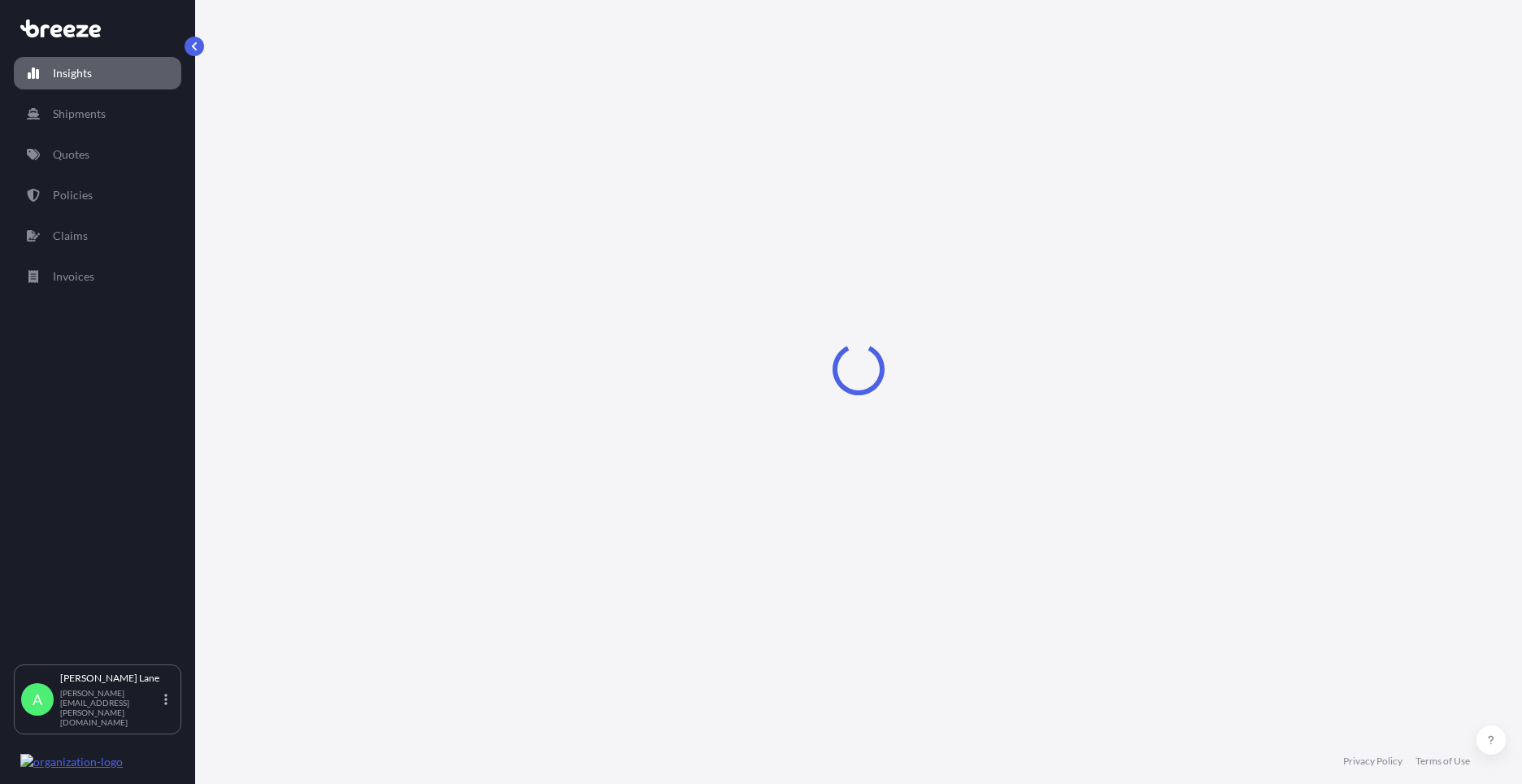
select select "2025"
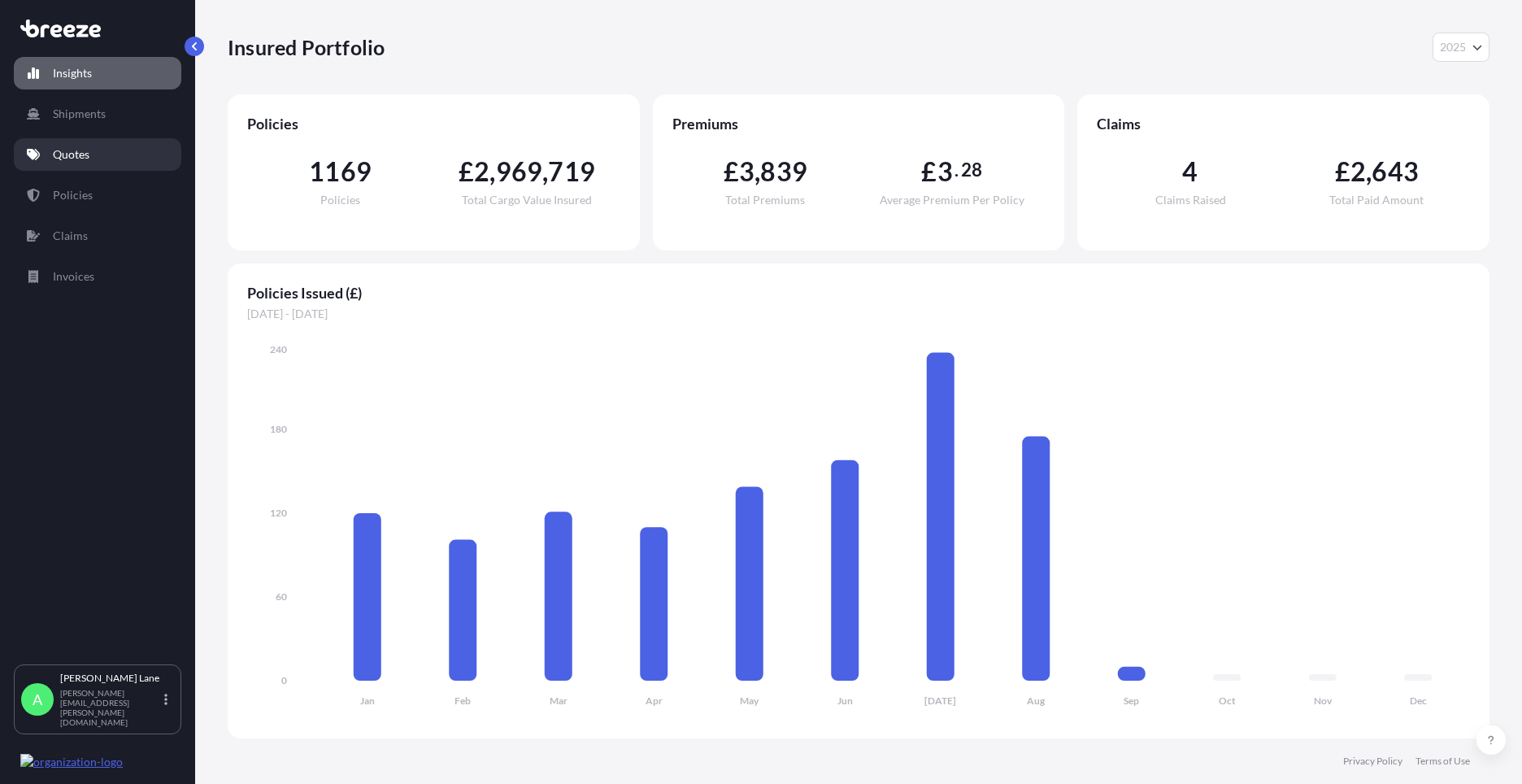
click at [85, 161] on p "Quotes" at bounding box center [71, 154] width 37 height 16
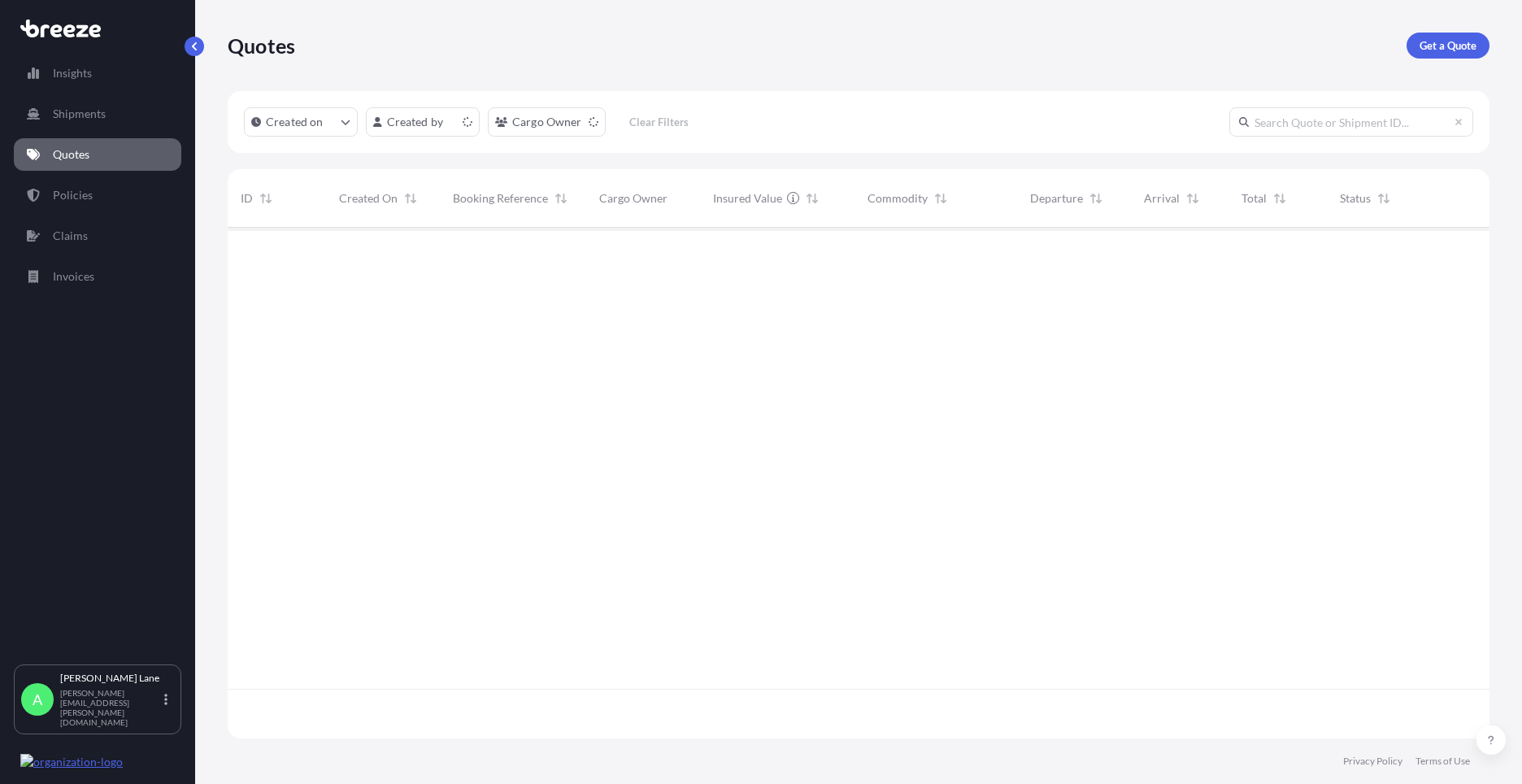
scroll to position [508, 1250]
click at [1449, 46] on p "Get a Quote" at bounding box center [1448, 45] width 57 height 16
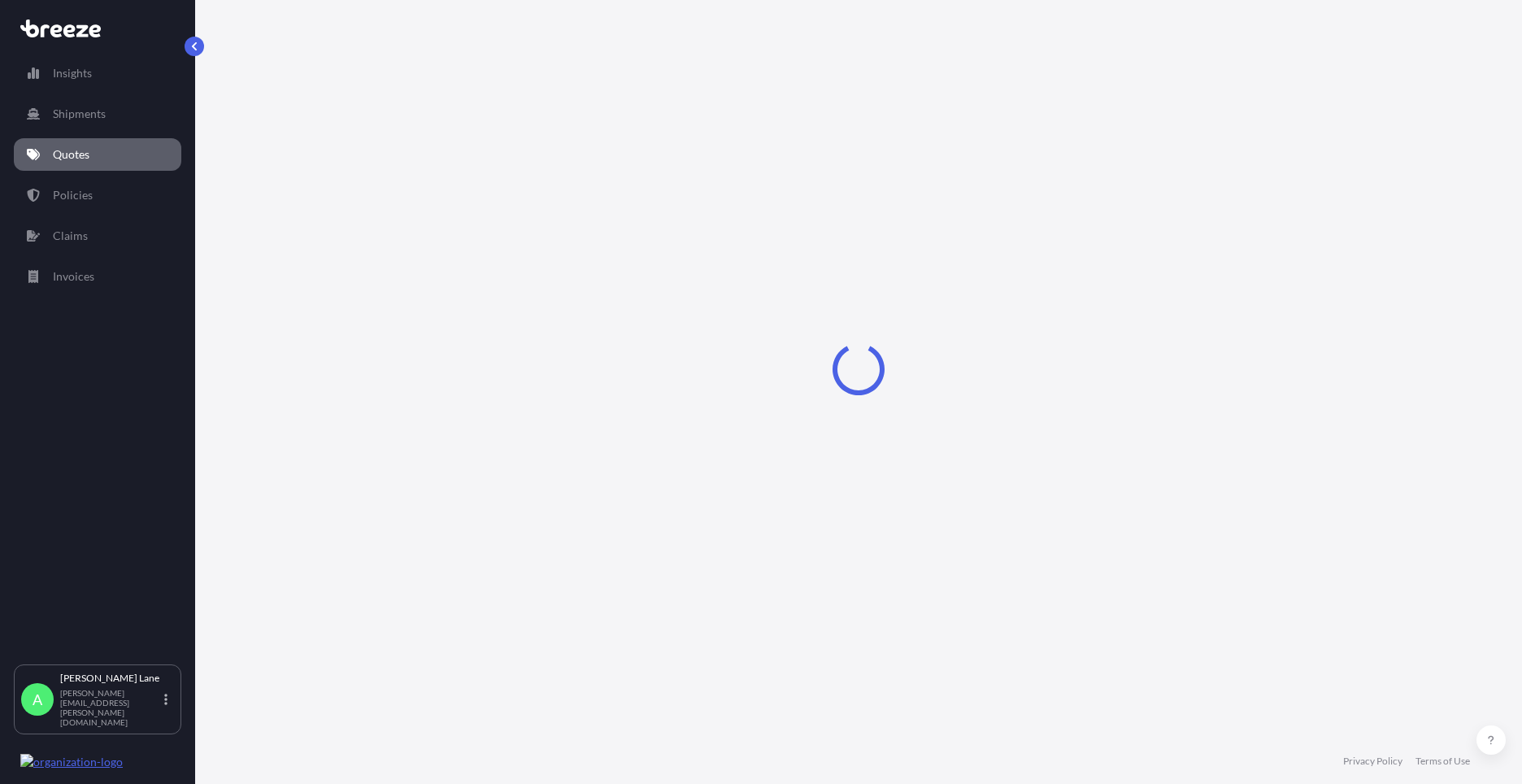
select select "Road"
select select "1"
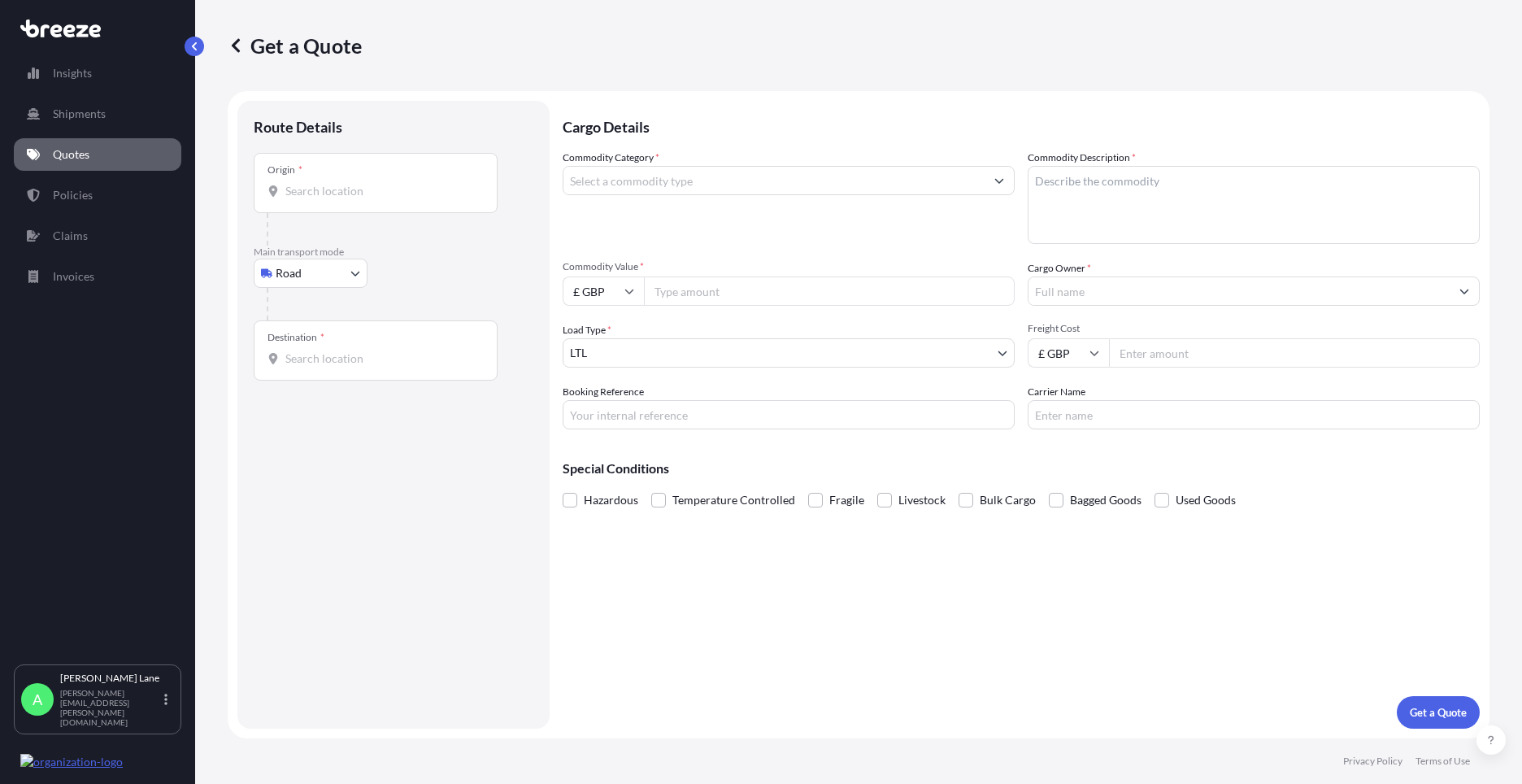
click at [335, 204] on div "Origin *" at bounding box center [376, 183] width 244 height 61
click at [335, 199] on input "Origin *" at bounding box center [382, 191] width 192 height 16
paste input "W1U 1FD"
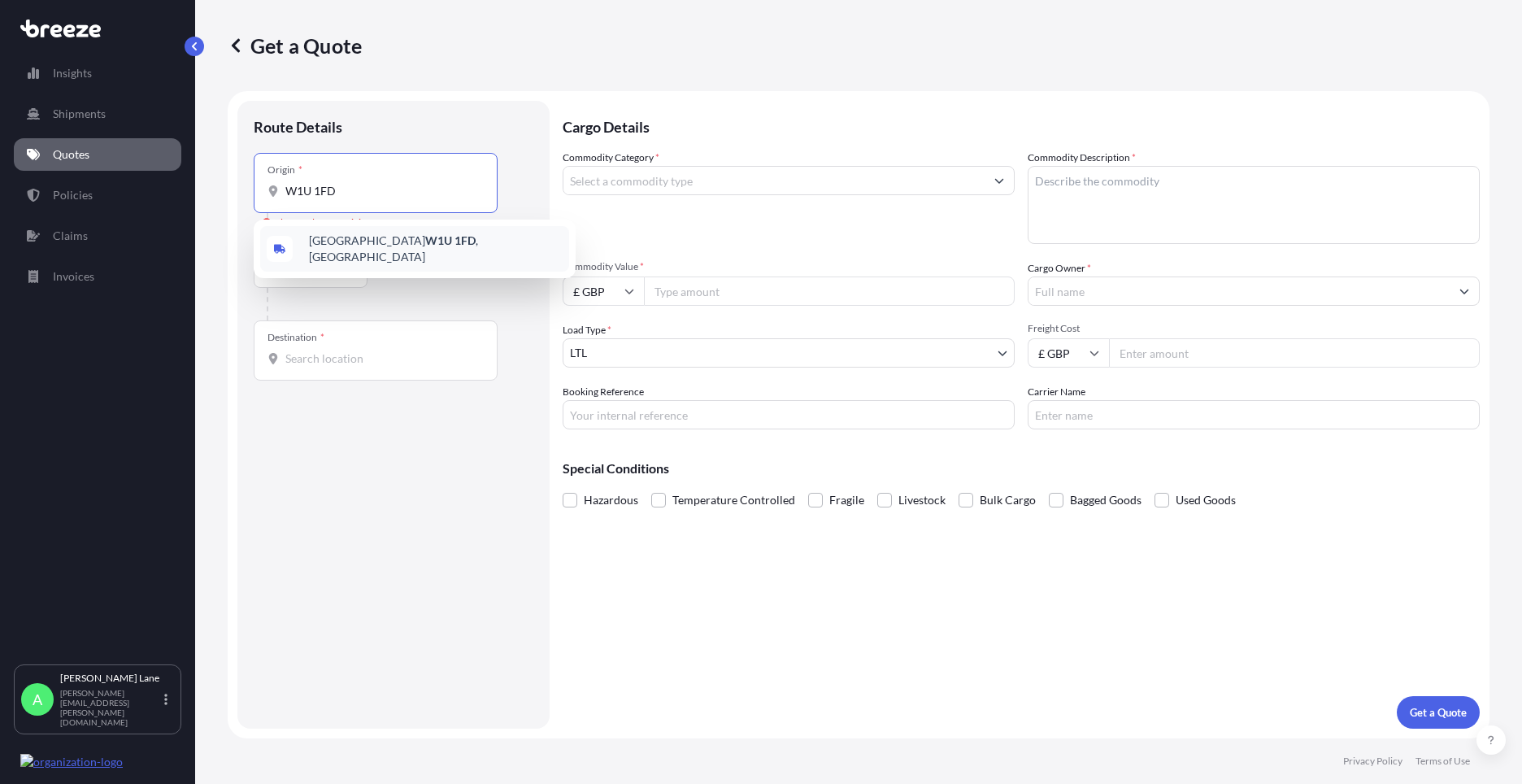
click at [373, 256] on div "[GEOGRAPHIC_DATA] W1U 1FD , [GEOGRAPHIC_DATA]" at bounding box center [415, 249] width 309 height 45
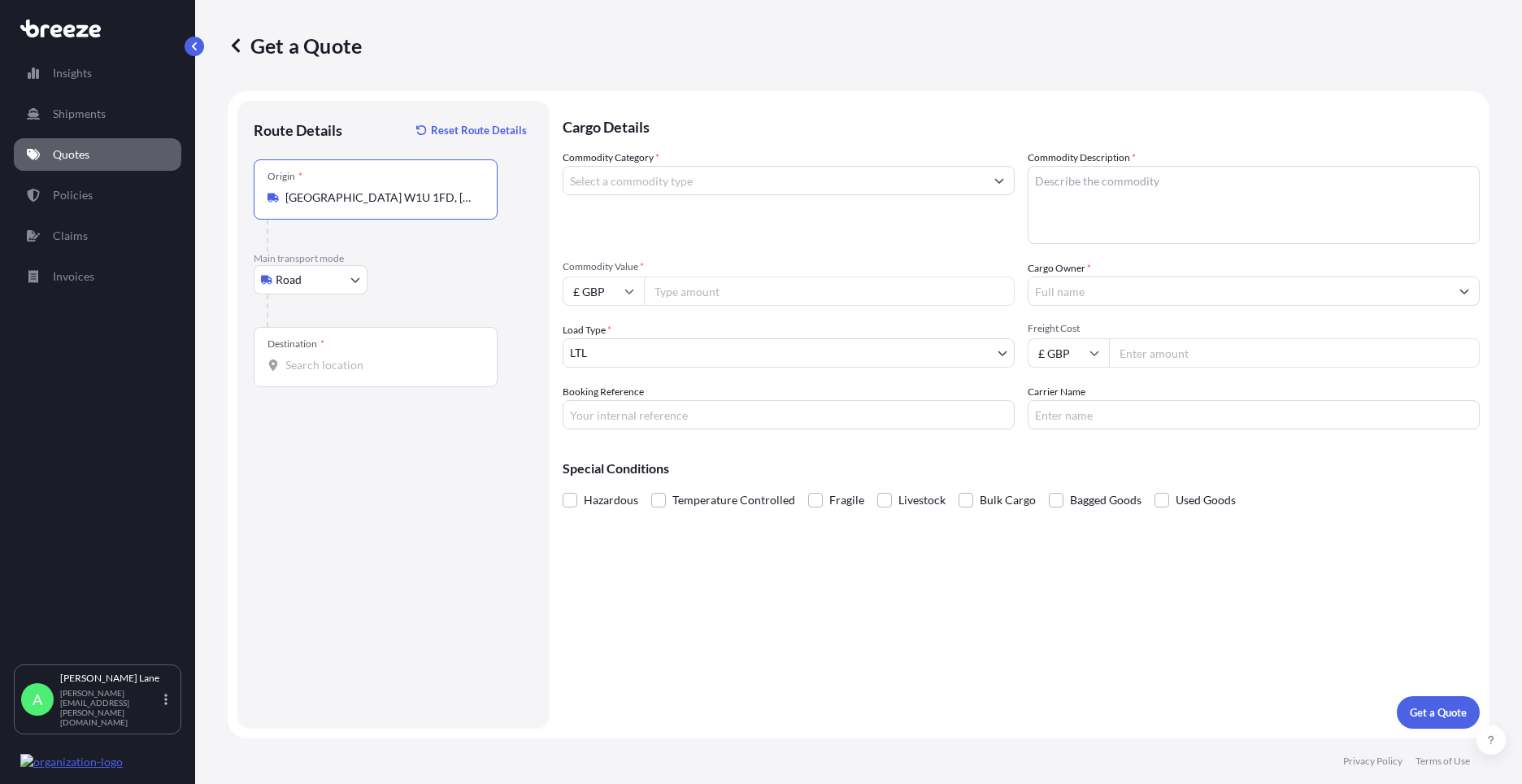
type input "[GEOGRAPHIC_DATA] W1U 1FD, [GEOGRAPHIC_DATA]"
click at [380, 364] on input "Destination *" at bounding box center [382, 365] width 192 height 16
paste input "g2 1rw"
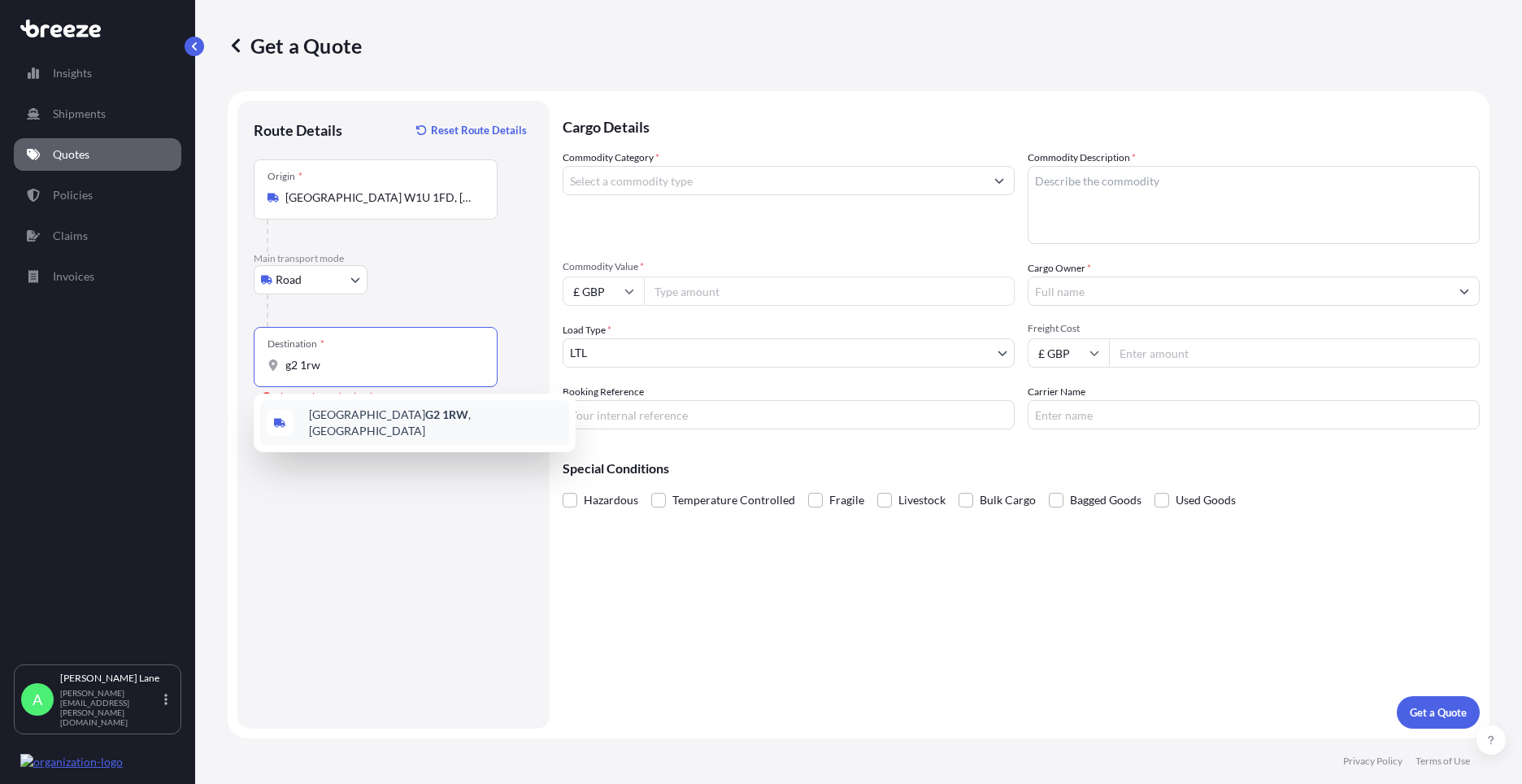
click at [413, 417] on span "Glasgow G2 1RW , [GEOGRAPHIC_DATA]" at bounding box center [436, 423] width 254 height 33
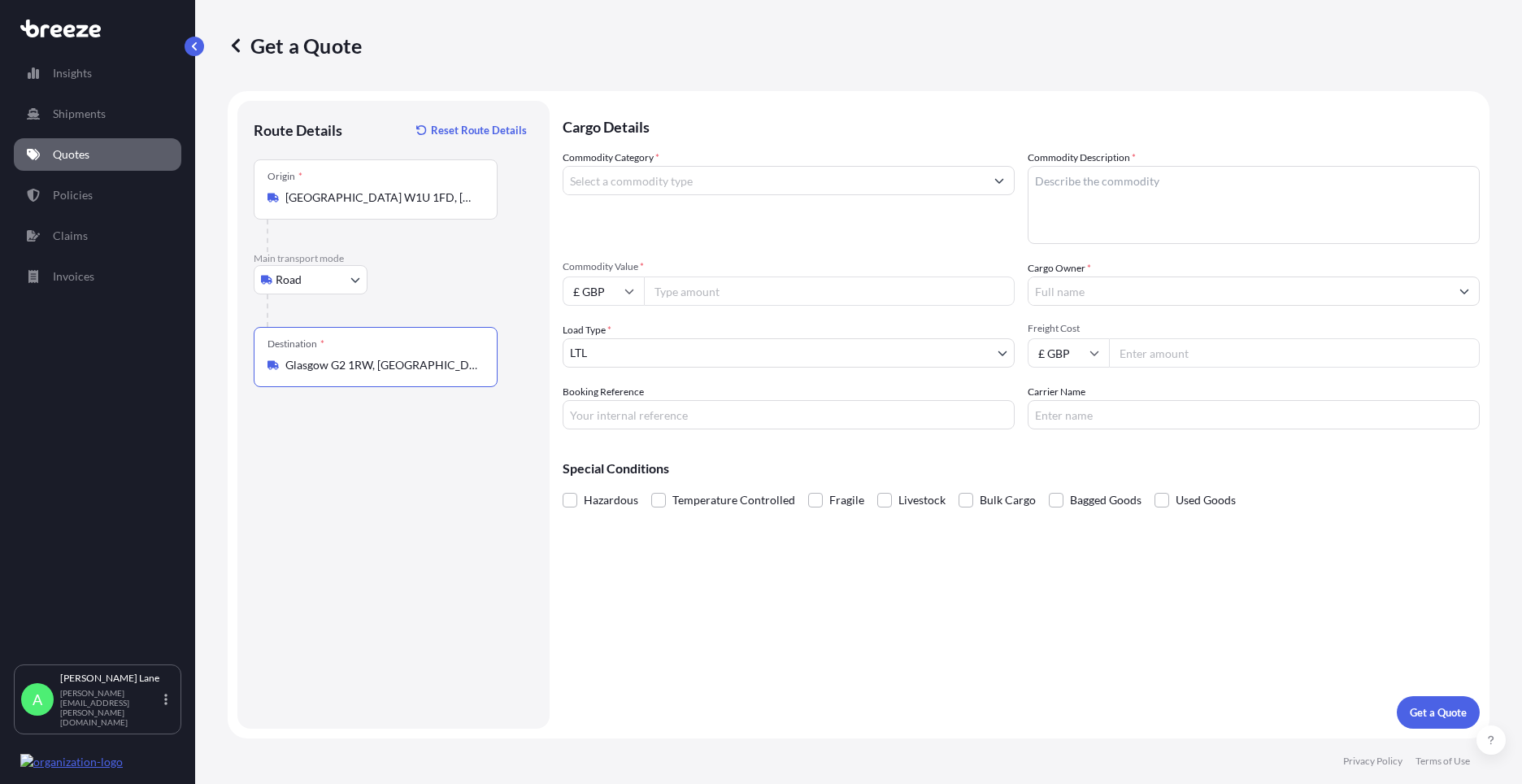
type input "Glasgow G2 1RW, [GEOGRAPHIC_DATA]"
click at [714, 183] on input "Commodity Category *" at bounding box center [773, 180] width 421 height 29
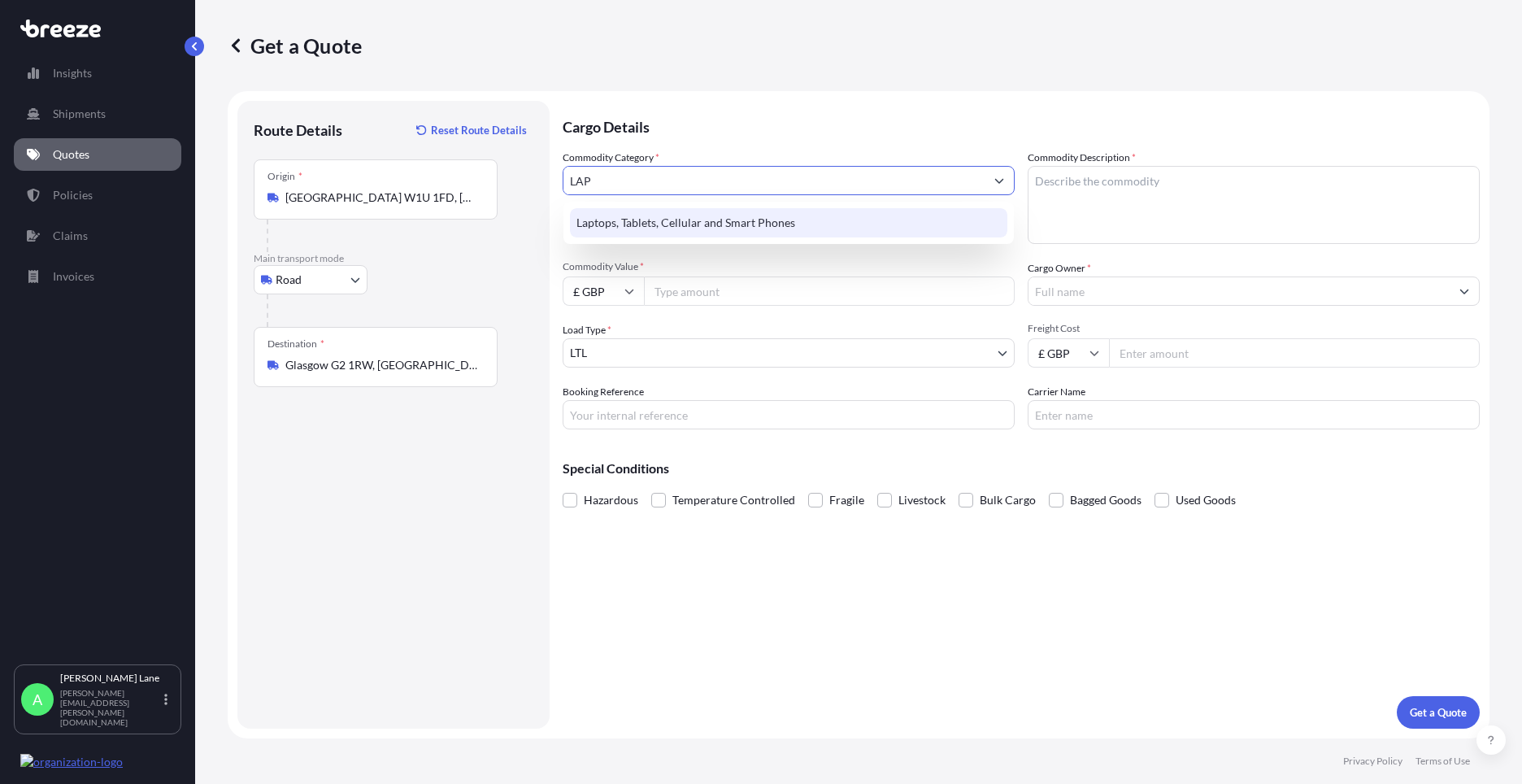
click at [702, 213] on div "Laptops, Tablets, Cellular and Smart Phones" at bounding box center [788, 223] width 438 height 29
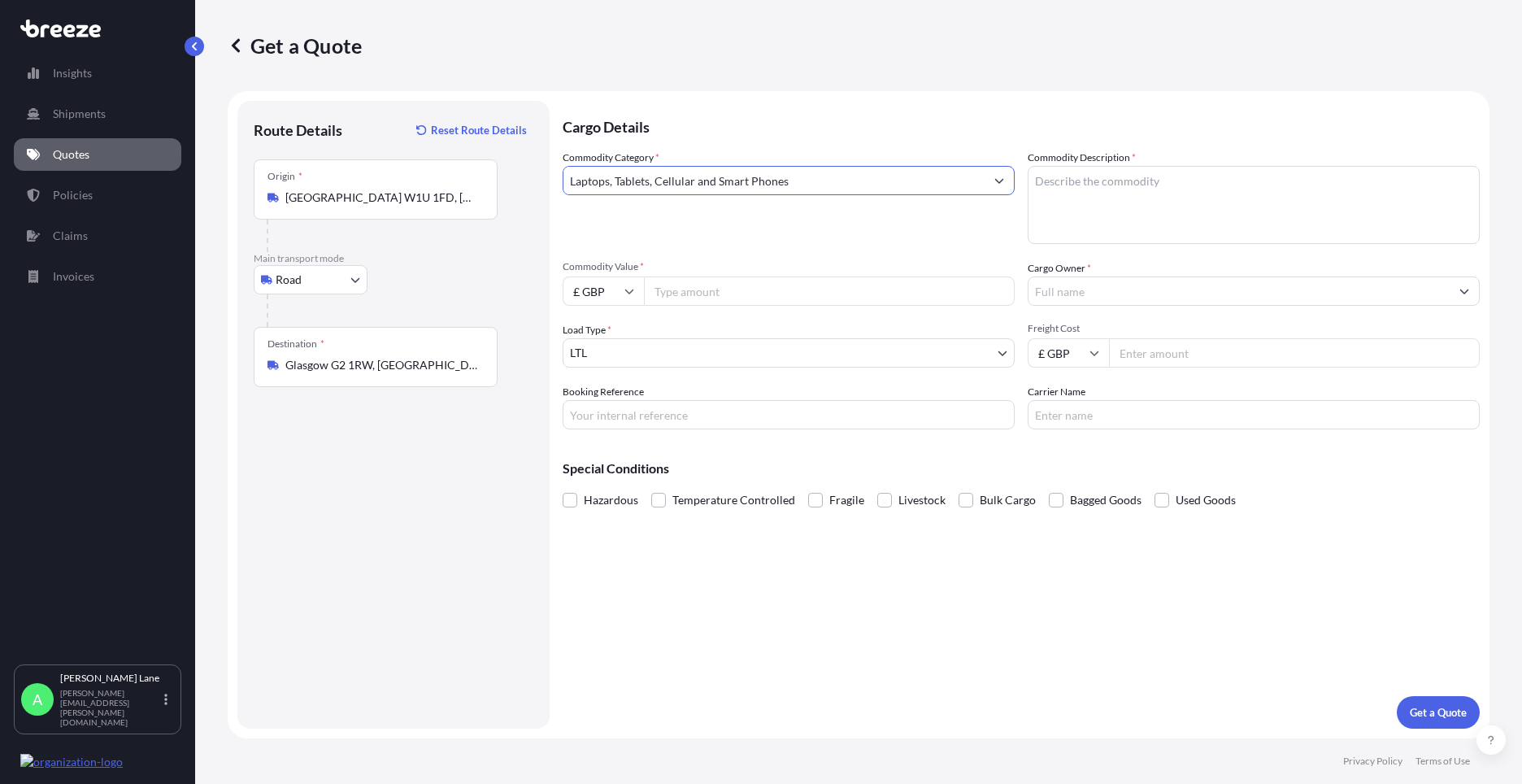
type input "Laptops, Tablets, Cellular and Smart Phones"
click at [695, 290] on input "Commodity Value *" at bounding box center [829, 291] width 371 height 29
type input "500"
drag, startPoint x: 699, startPoint y: 419, endPoint x: 693, endPoint y: 428, distance: 10.8
click at [699, 419] on input "Booking Reference" at bounding box center [789, 414] width 452 height 29
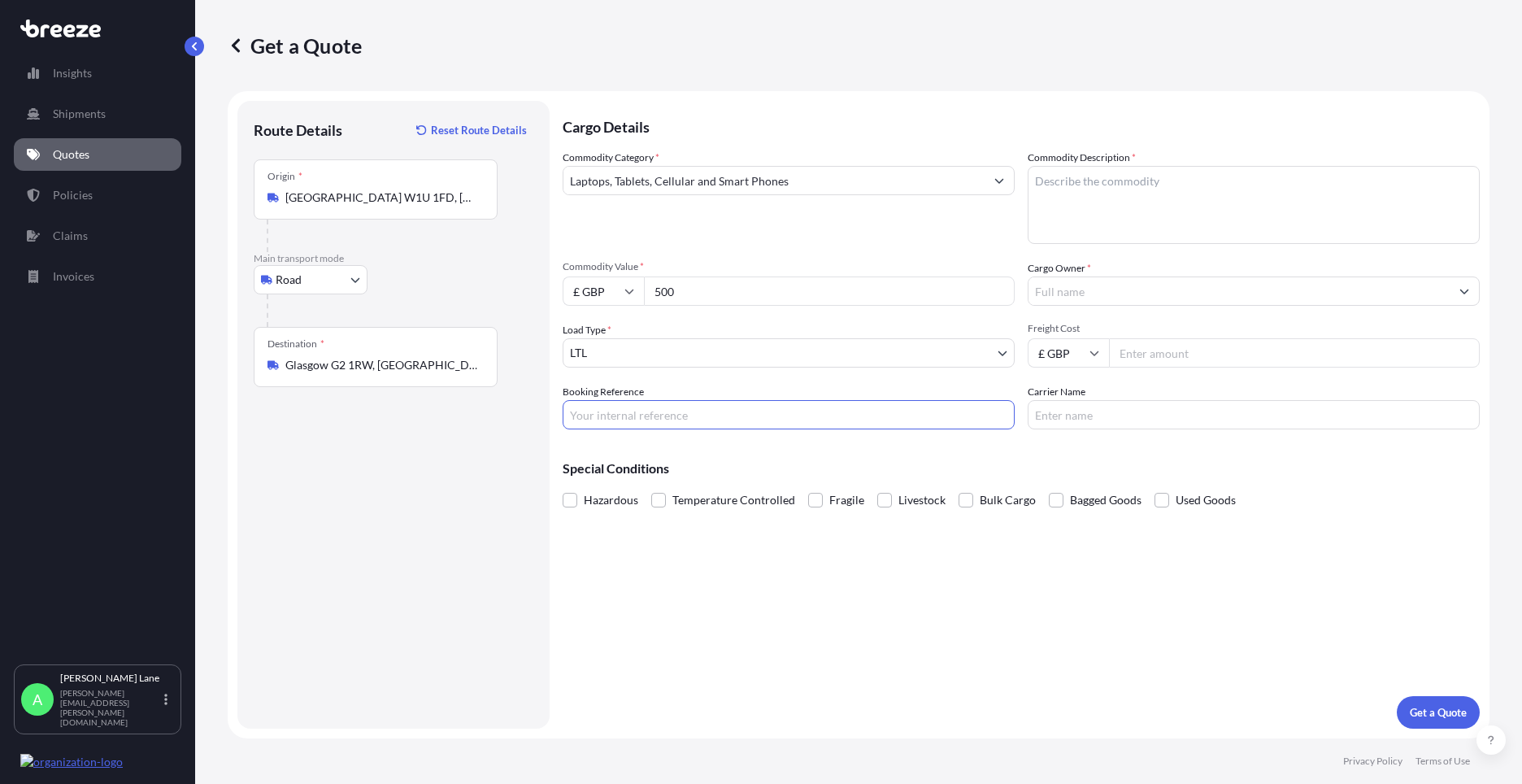
paste input "1892980"
type input "1892980"
paste textarea "I PHONE 14"
type textarea "I PHONE 14"
click at [1101, 288] on input "Cargo Owner *" at bounding box center [1239, 291] width 421 height 29
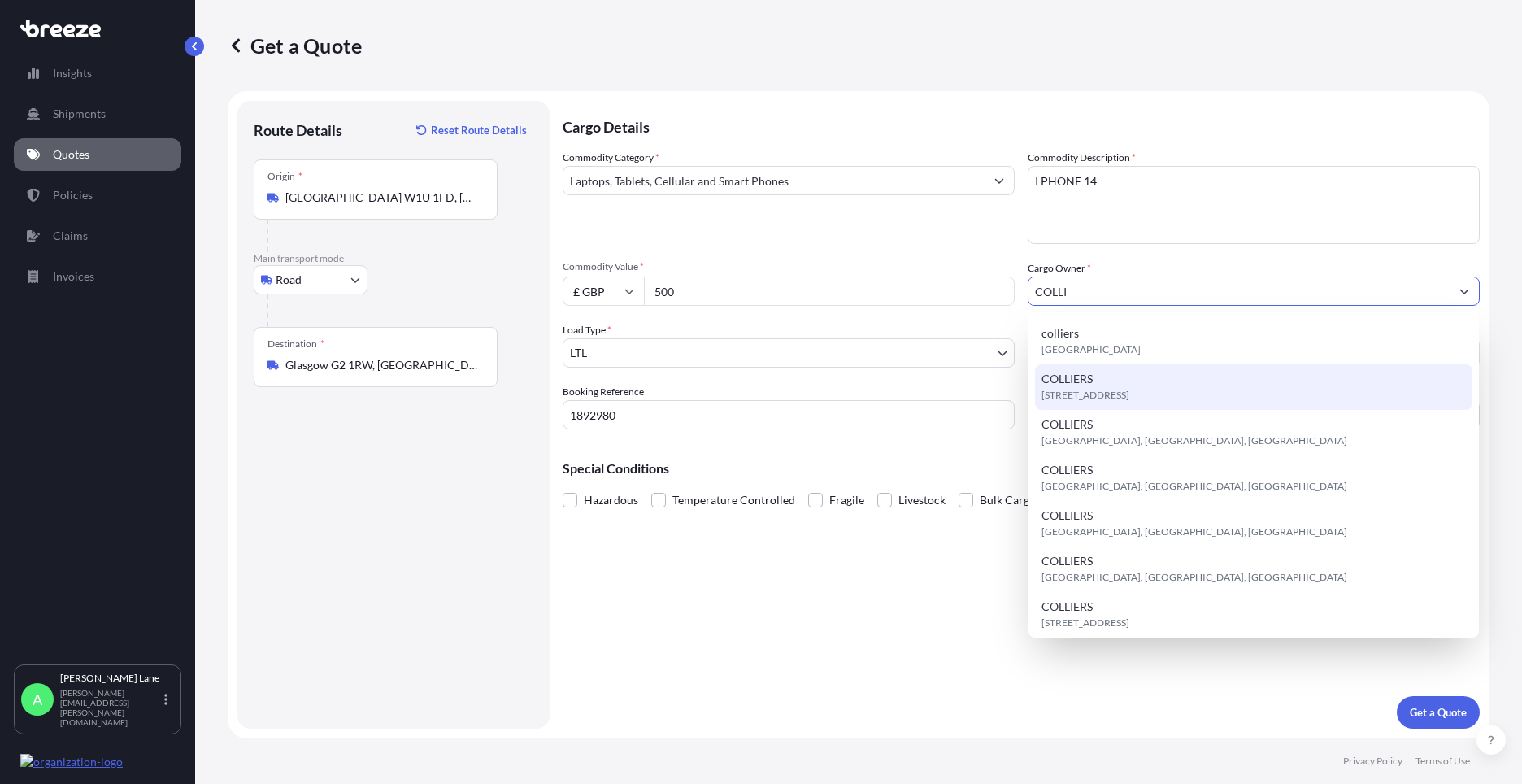
click at [1119, 388] on span "[STREET_ADDRESS]" at bounding box center [1085, 395] width 87 height 16
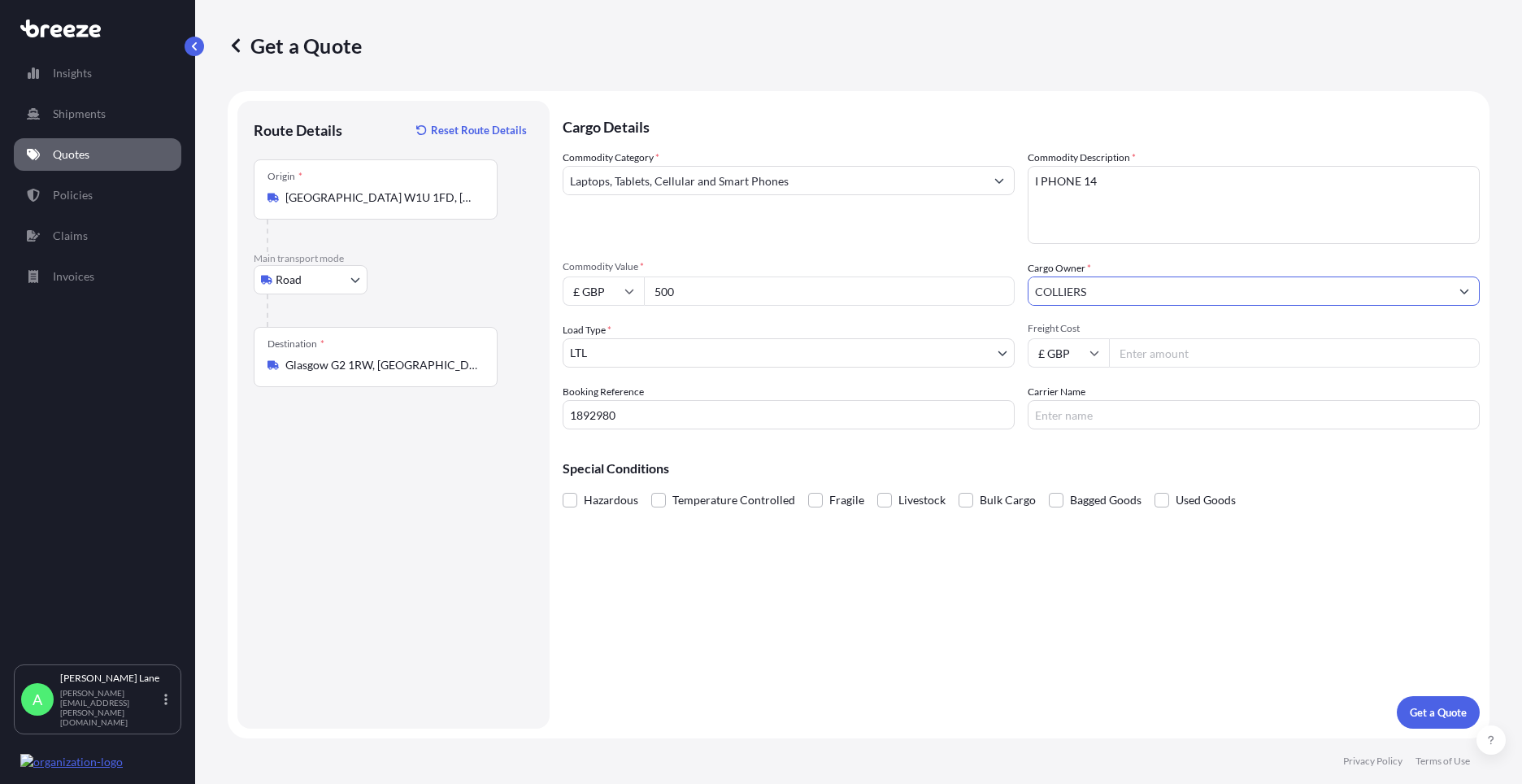
type input "COLLIERS"
click at [1165, 358] on input "Freight Cost" at bounding box center [1294, 352] width 371 height 29
type input "22.30"
click at [1066, 414] on input "Carrier Name" at bounding box center [1254, 414] width 452 height 29
drag, startPoint x: 1066, startPoint y: 414, endPoint x: 981, endPoint y: 414, distance: 85.0
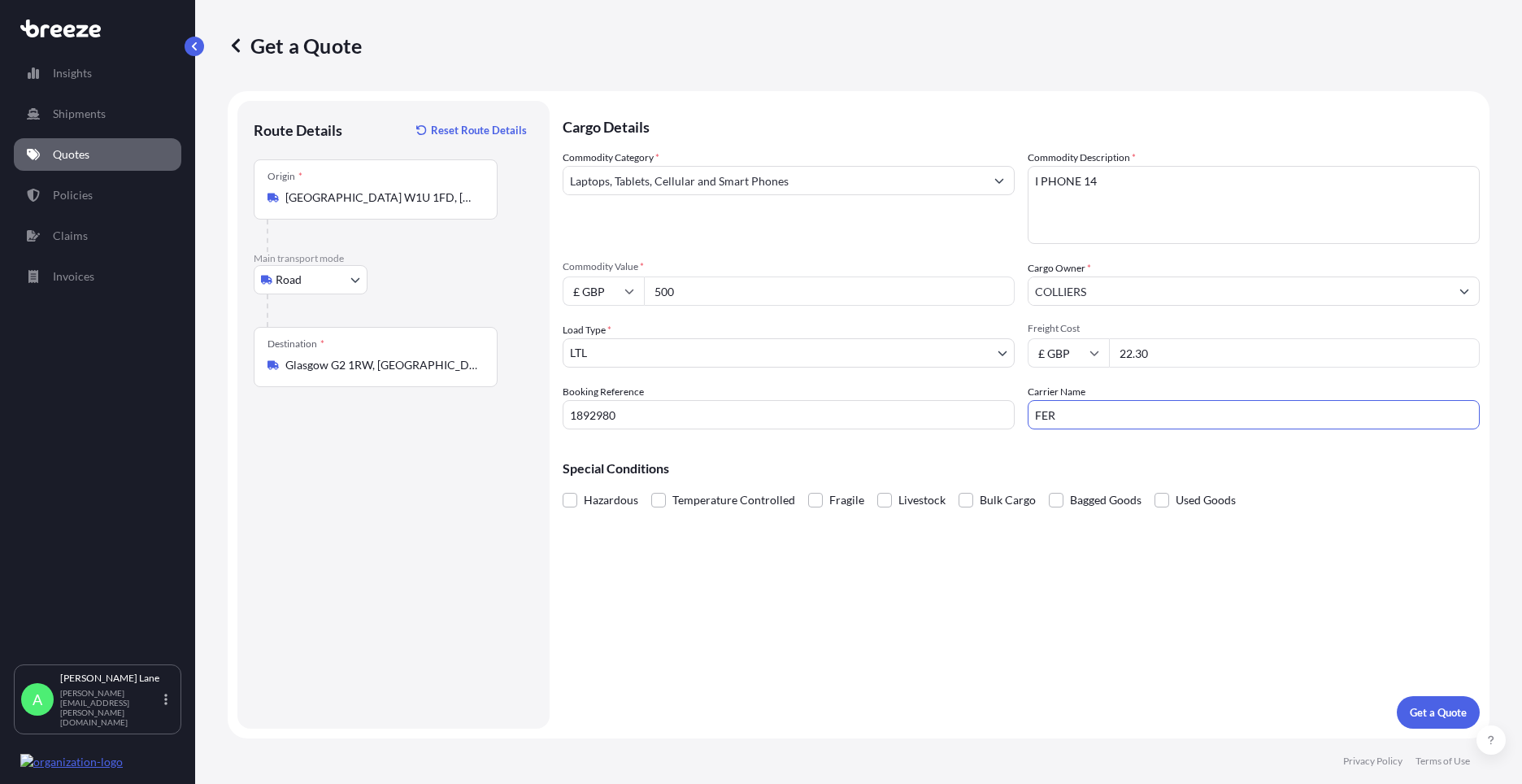
click at [981, 414] on div "Commodity Category * Laptops, Tablets, Cellular and Smart Phones Commodity Desc…" at bounding box center [1021, 289] width 917 height 280
type input "FEDEX"
click at [905, 591] on div "Cargo Details Commodity Category * Laptops, Tablets, Cellular and Smart Phones …" at bounding box center [1021, 414] width 917 height 628
click at [1426, 709] on p "Get a Quote" at bounding box center [1439, 712] width 57 height 16
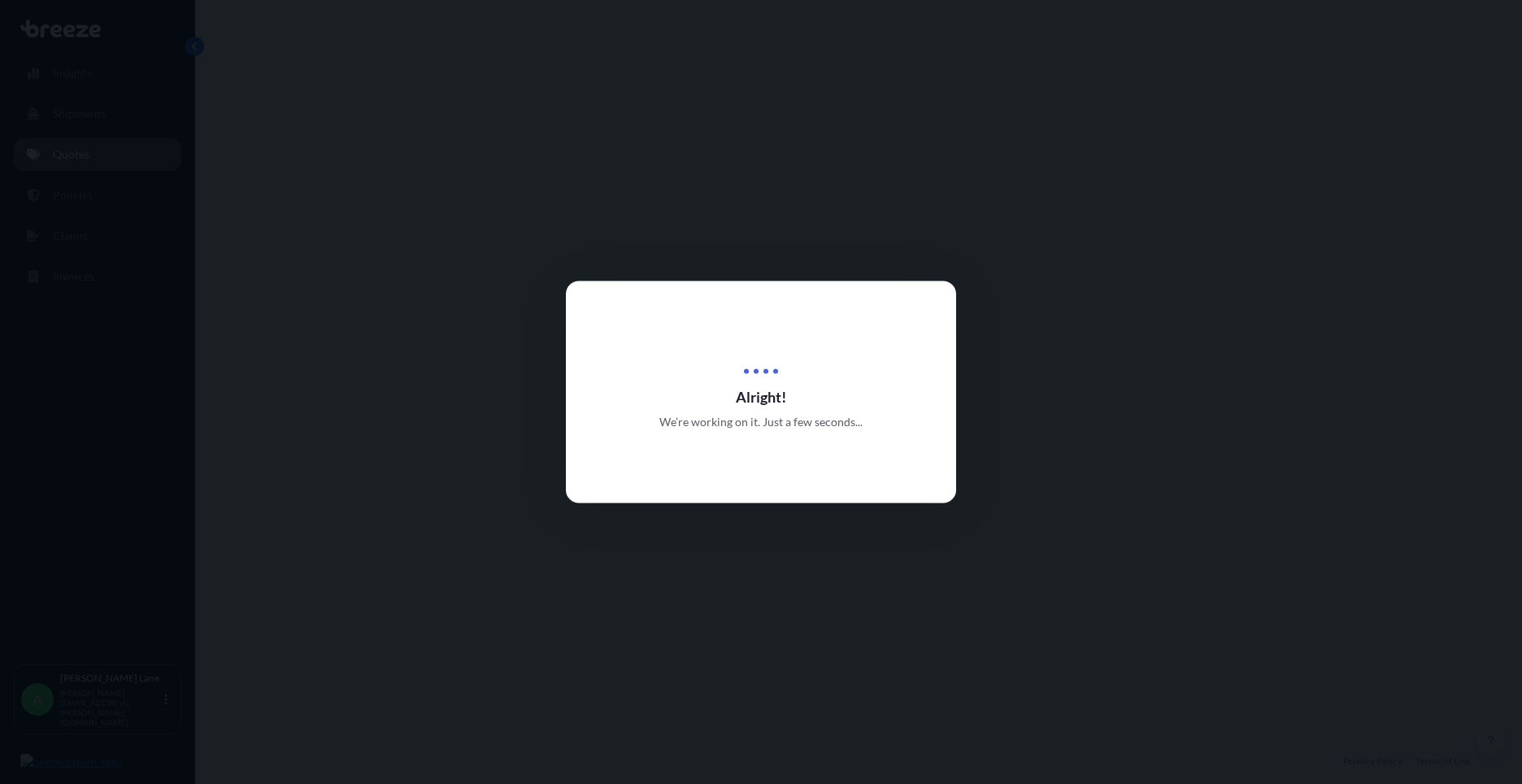
select select "Road"
select select "1"
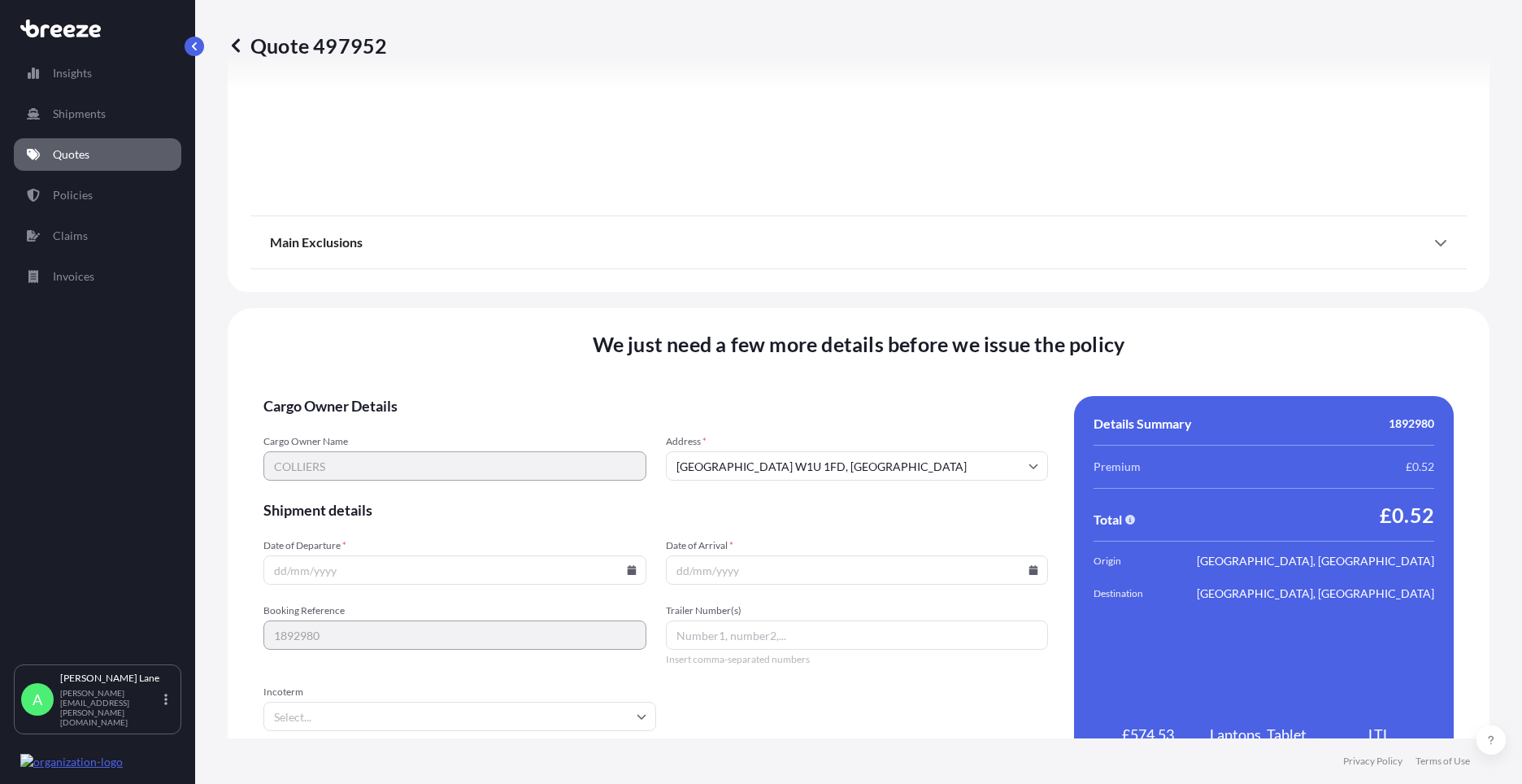
scroll to position [1797, 0]
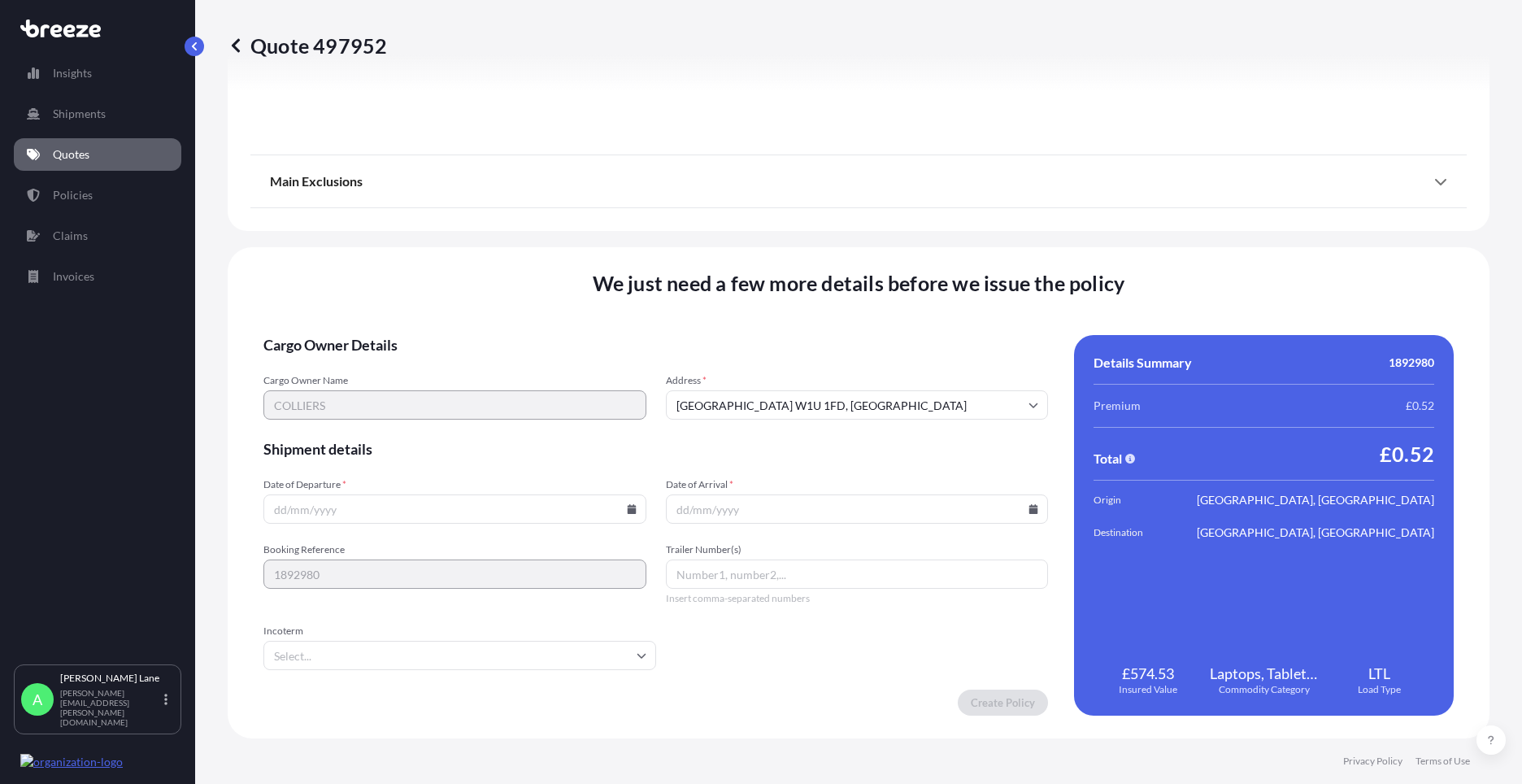
click at [538, 658] on input "Incoterm" at bounding box center [459, 655] width 392 height 29
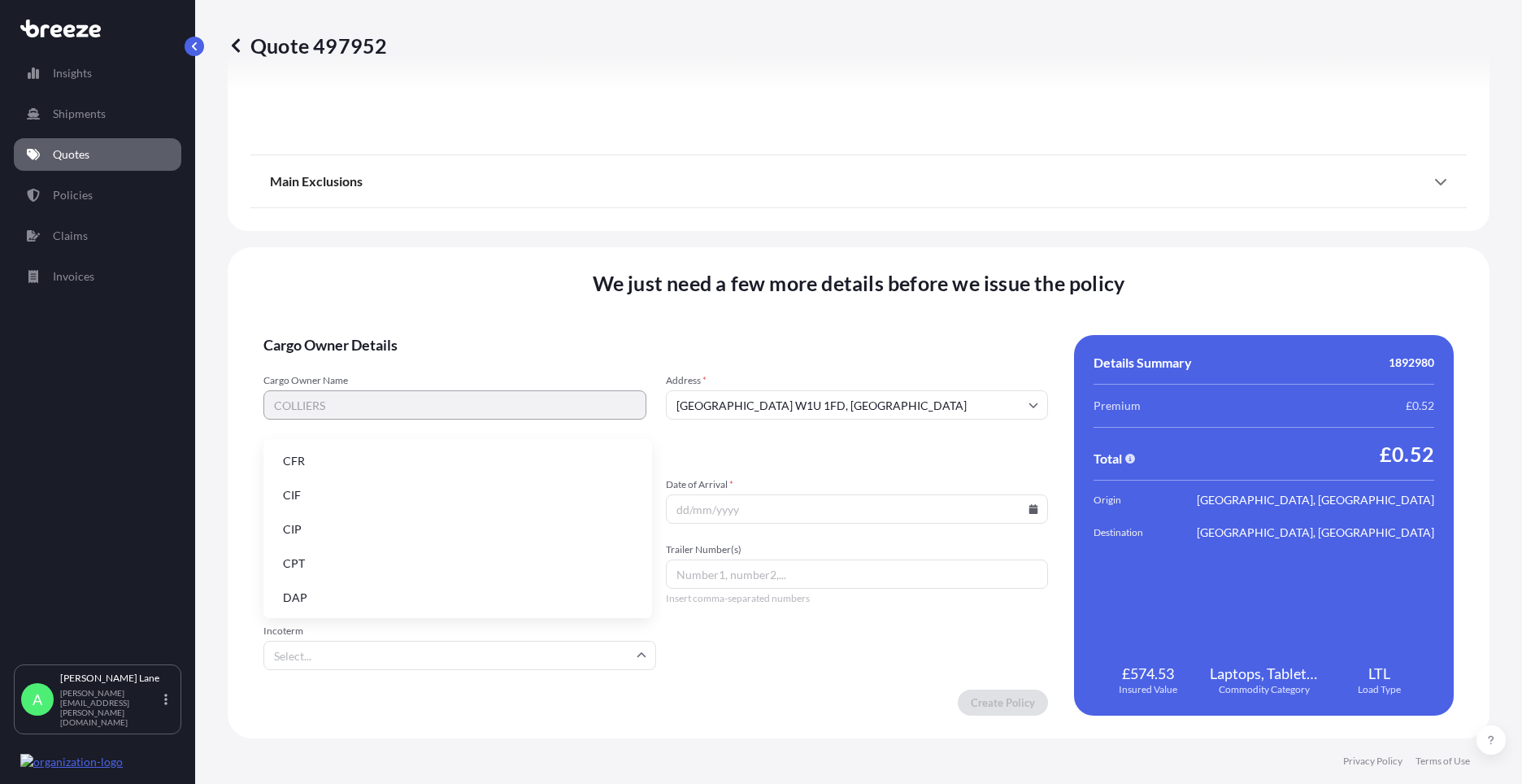
click at [451, 597] on li "DAP" at bounding box center [457, 597] width 376 height 31
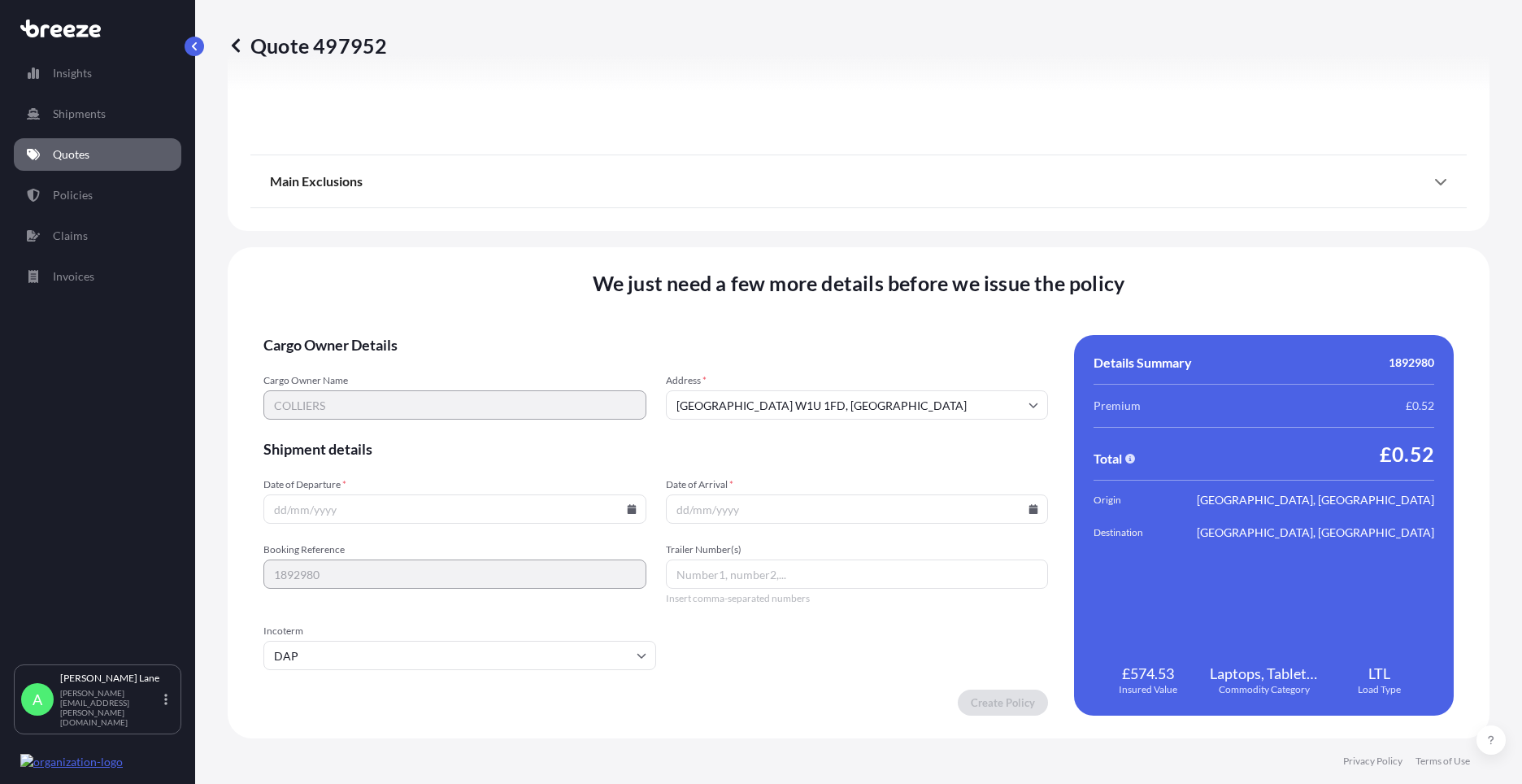
click at [629, 508] on icon at bounding box center [632, 509] width 10 height 10
click at [330, 301] on button "1" at bounding box center [339, 302] width 26 height 26
type input "[DATE]"
paste input "392714854154"
type input "392714854154"
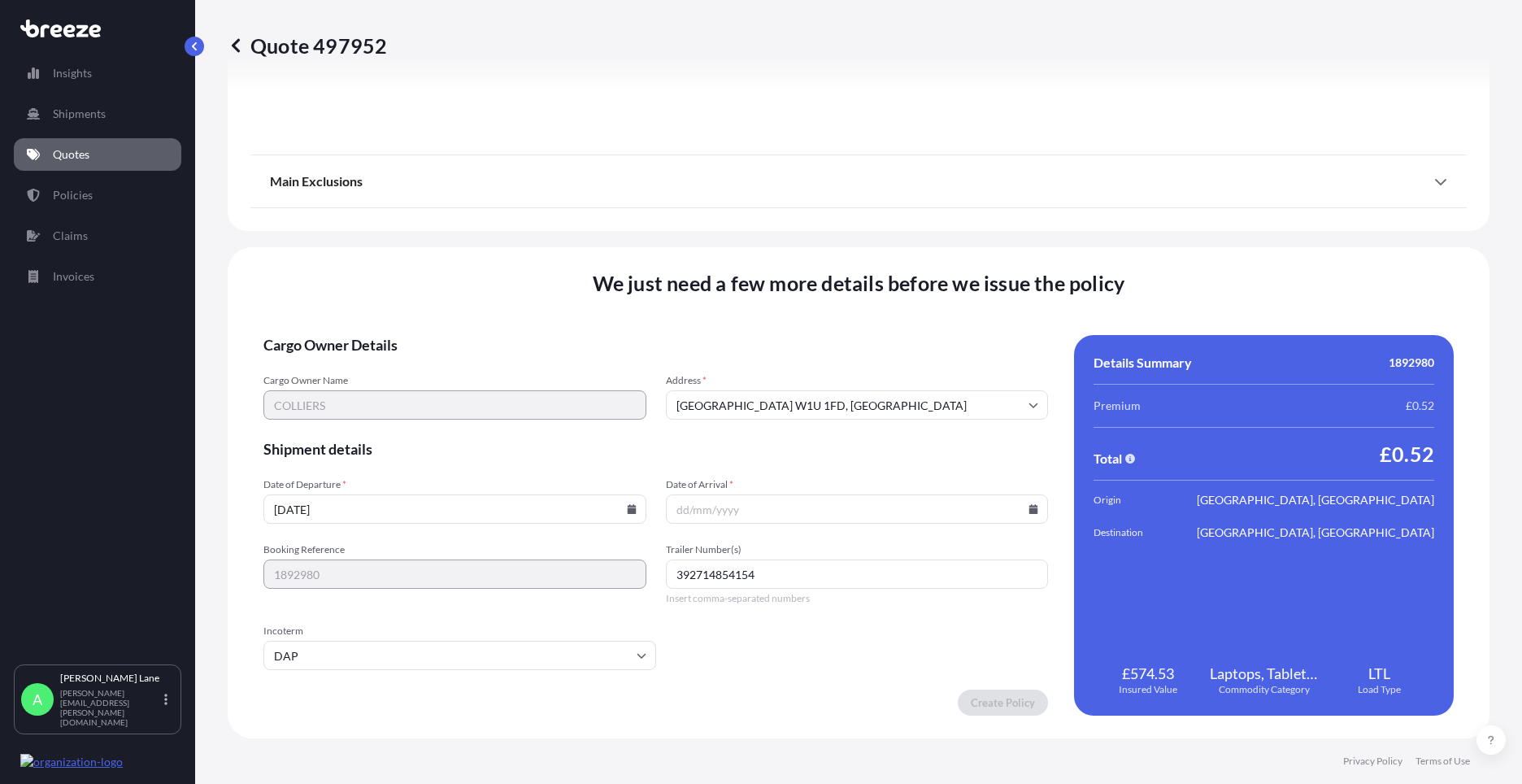
click at [1030, 508] on icon at bounding box center [1034, 509] width 9 height 10
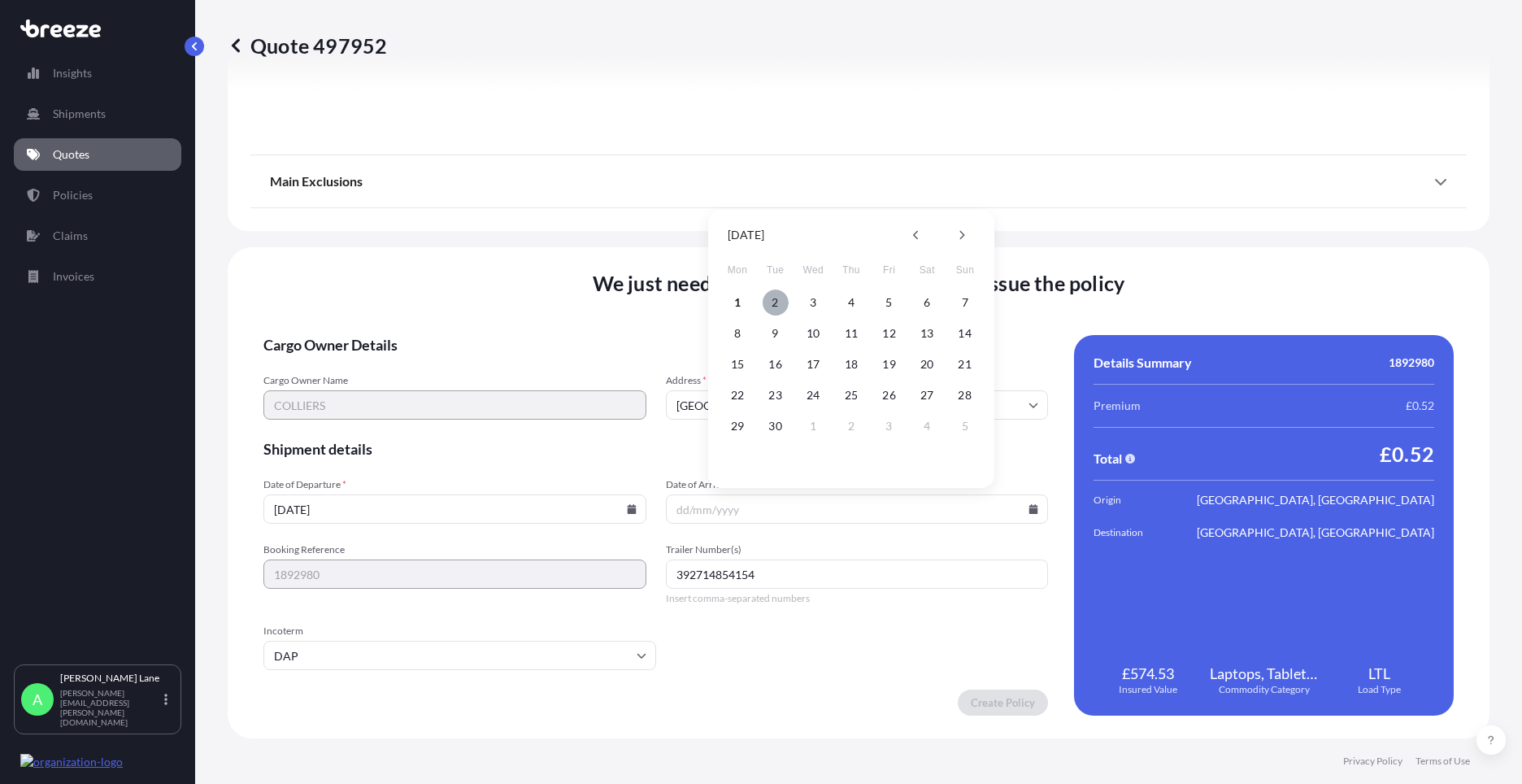
click at [772, 303] on button "2" at bounding box center [776, 302] width 26 height 26
type input "[DATE]"
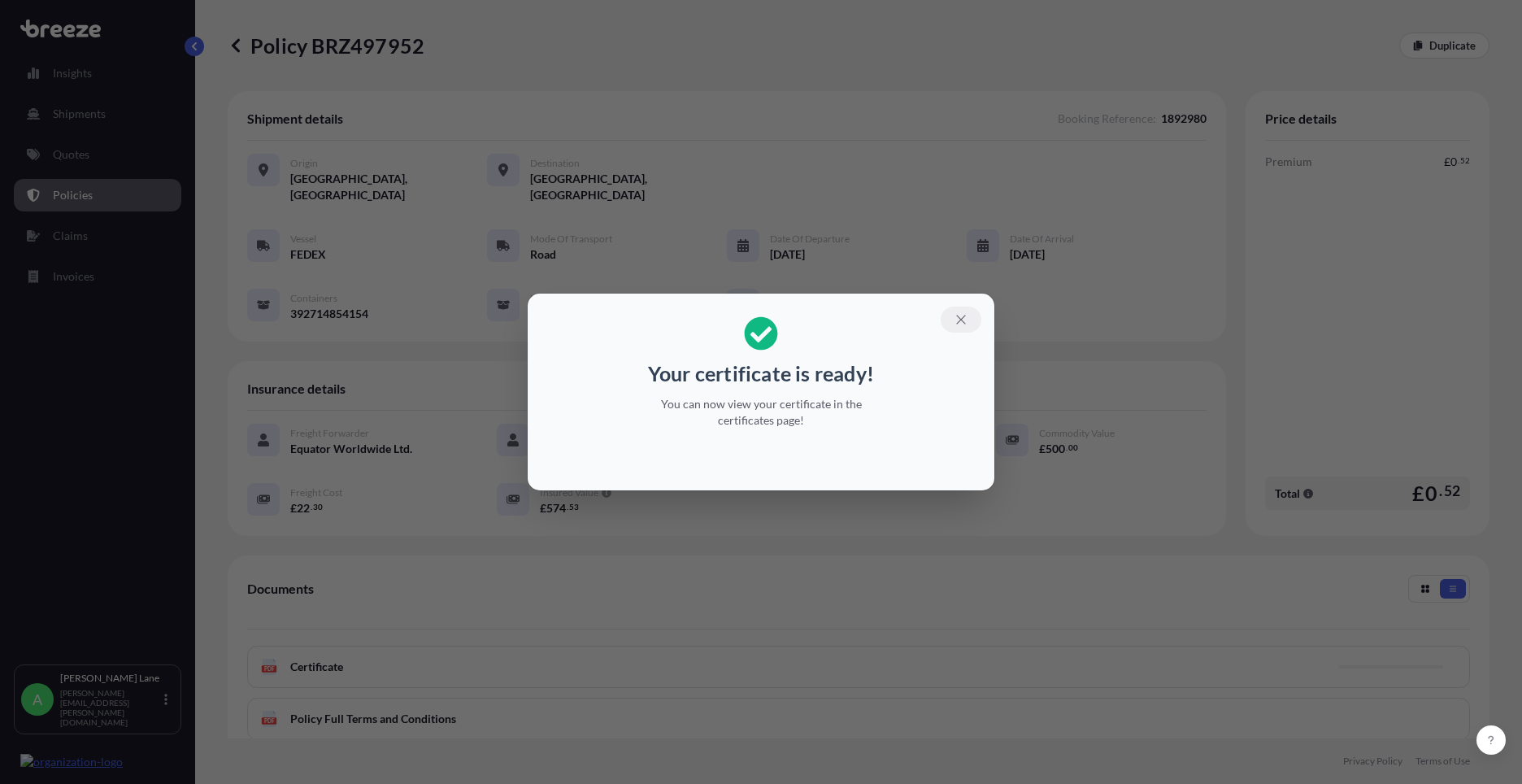
click at [956, 318] on icon "button" at bounding box center [961, 319] width 14 height 14
